Goal: Task Accomplishment & Management: Use online tool/utility

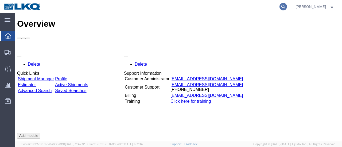
click at [287, 5] on icon at bounding box center [283, 6] width 7 height 7
paste input "57046052"
type input "57046052"
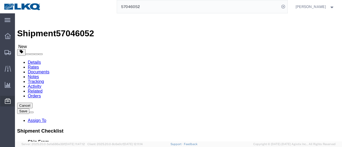
click at [0, 0] on span "Location Appointment" at bounding box center [0, 0] width 0 height 0
select select "42111"
select select "28716"
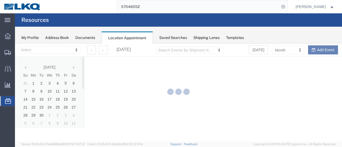
select select "28716"
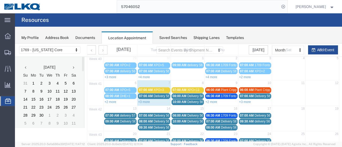
scroll to position [53, 0]
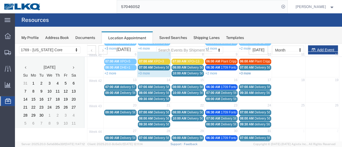
click at [246, 72] on link "+3 more" at bounding box center [245, 74] width 12 height 4
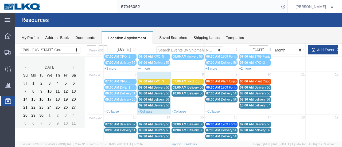
scroll to position [27, 0]
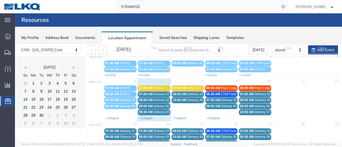
click at [255, 110] on span "delivery 57046015" at bounding box center [268, 112] width 26 height 4
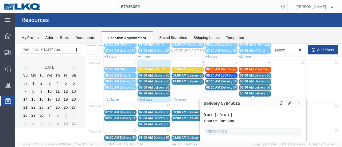
scroll to position [53, 0]
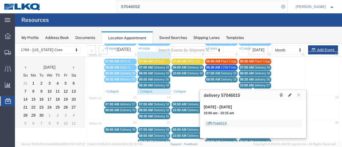
click at [221, 122] on link "57046015" at bounding box center [217, 123] width 20 height 5
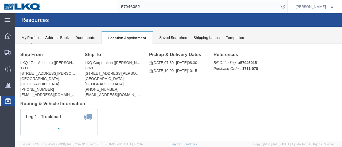
scroll to position [0, 0]
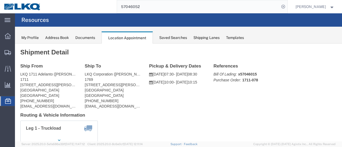
click at [0, 0] on span "Location Appointment" at bounding box center [0, 0] width 0 height 0
click at [88, 40] on div "Documents" at bounding box center [85, 38] width 20 height 6
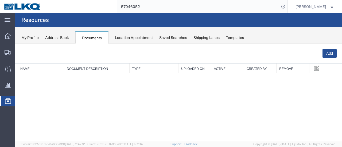
click at [139, 37] on div "Location Appointment" at bounding box center [134, 38] width 38 height 6
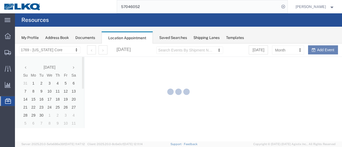
select select "28716"
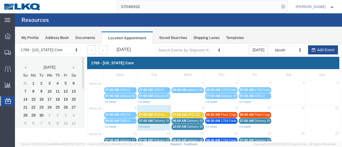
scroll to position [27, 0]
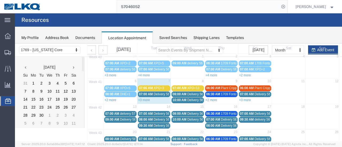
click at [89, 39] on div "Documents" at bounding box center [85, 38] width 20 height 6
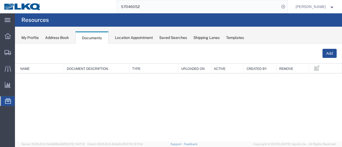
click at [136, 38] on div "Location Appointment" at bounding box center [134, 38] width 38 height 6
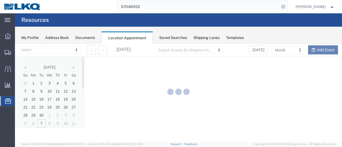
select select "28716"
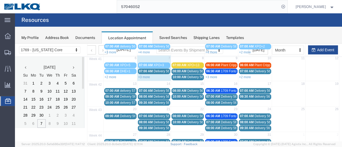
scroll to position [53, 0]
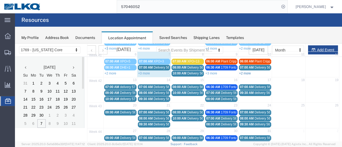
click at [246, 72] on link "+2 more" at bounding box center [245, 74] width 12 height 4
